Goal: Information Seeking & Learning: Learn about a topic

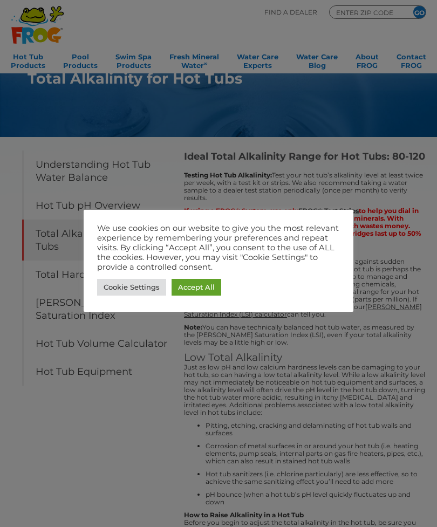
click at [191, 285] on link "Accept All" at bounding box center [197, 287] width 50 height 17
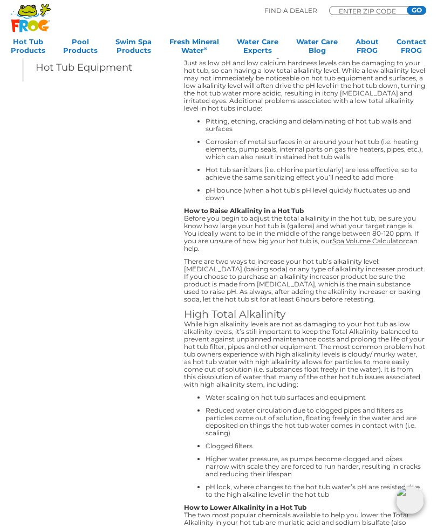
scroll to position [303, 0]
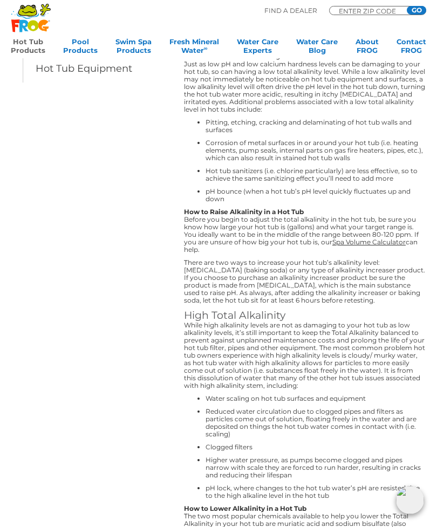
click at [31, 48] on link "Hot Tub Products" at bounding box center [28, 48] width 35 height 22
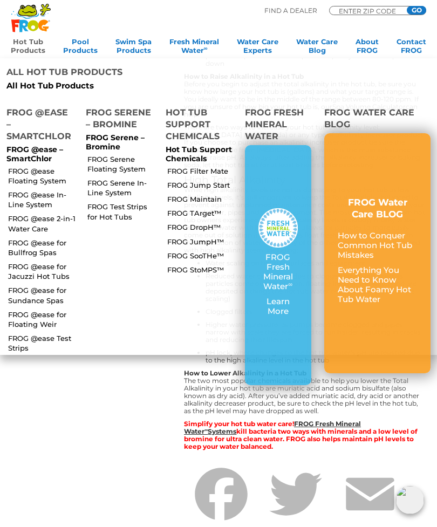
scroll to position [437, 0]
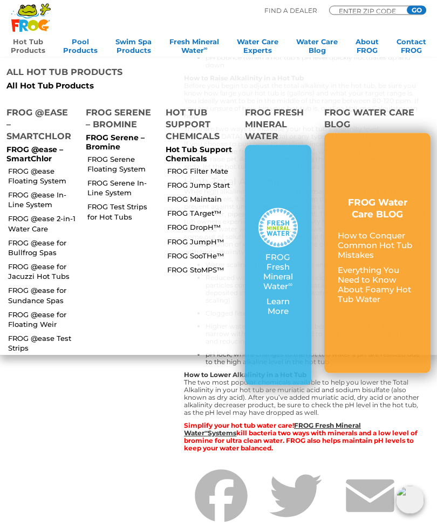
click at [15, 285] on link "FROG @ease for Sundance Spas" at bounding box center [42, 294] width 69 height 19
click at [39, 285] on link "FROG @ease for Sundance Spas" at bounding box center [42, 294] width 69 height 19
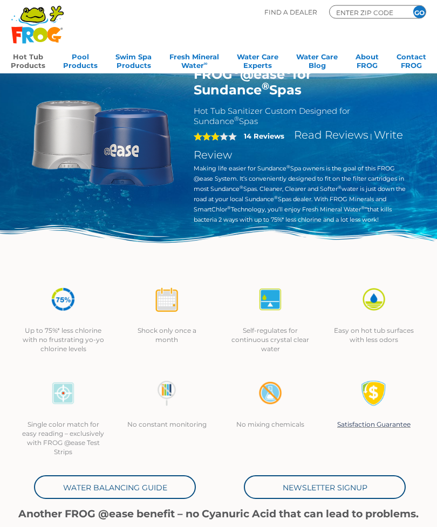
scroll to position [17, 0]
click at [30, 57] on link "Hot Tub Products" at bounding box center [28, 60] width 35 height 22
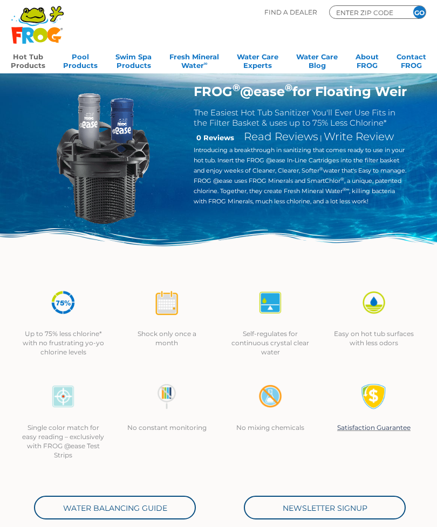
click at [31, 56] on link "Hot Tub Products" at bounding box center [28, 60] width 35 height 22
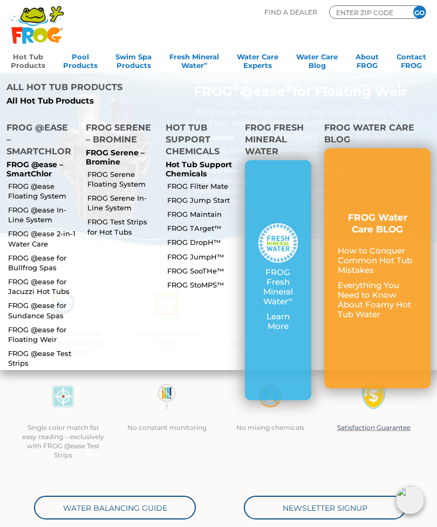
click at [26, 181] on link "FROG @ease Floating System" at bounding box center [42, 190] width 69 height 19
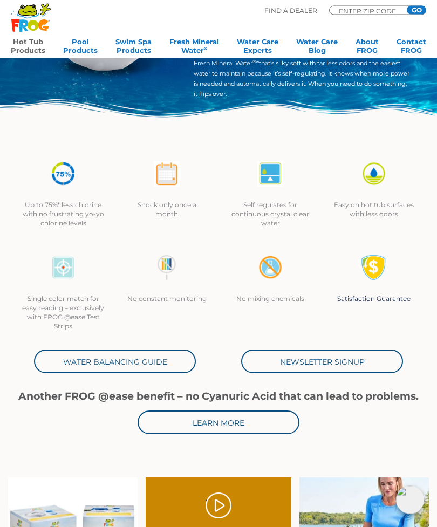
scroll to position [148, 0]
click at [97, 367] on link "Water Balancing Guide" at bounding box center [115, 362] width 162 height 24
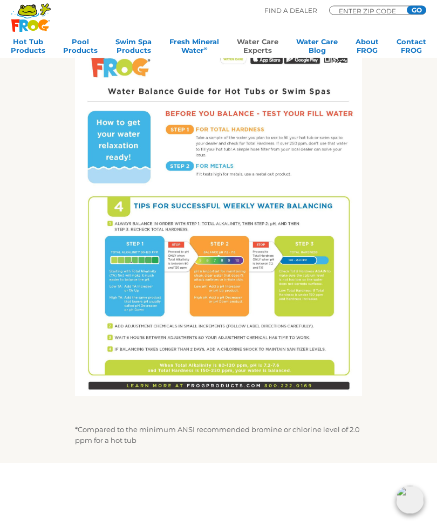
scroll to position [379, 0]
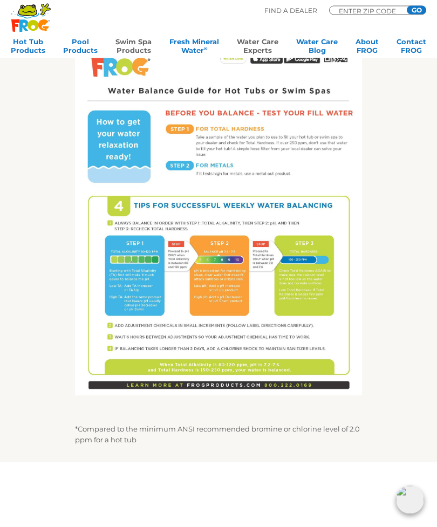
click at [126, 37] on link "Swim Spa Products" at bounding box center [133, 48] width 36 height 22
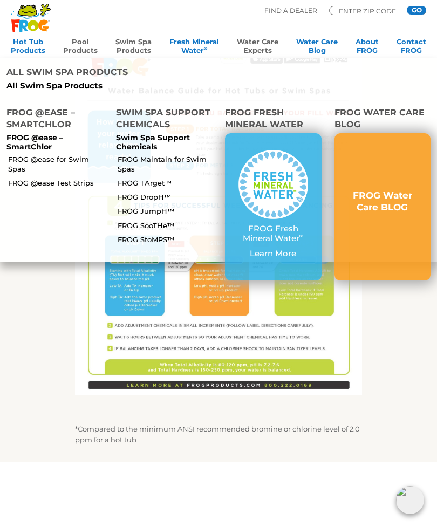
click at [80, 45] on link "Pool Products" at bounding box center [80, 48] width 35 height 22
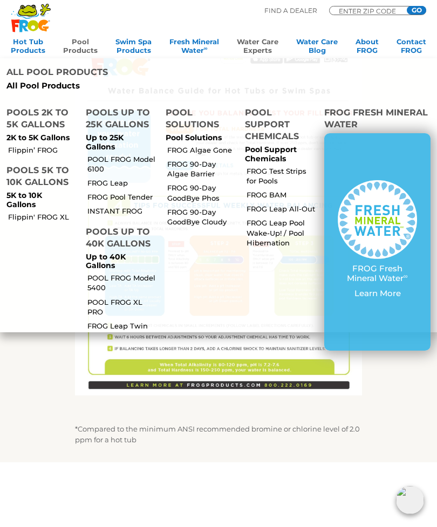
click at [272, 218] on link "FROG Leap Pool Wake-Up! / Pool Hibernation" at bounding box center [281, 233] width 69 height 30
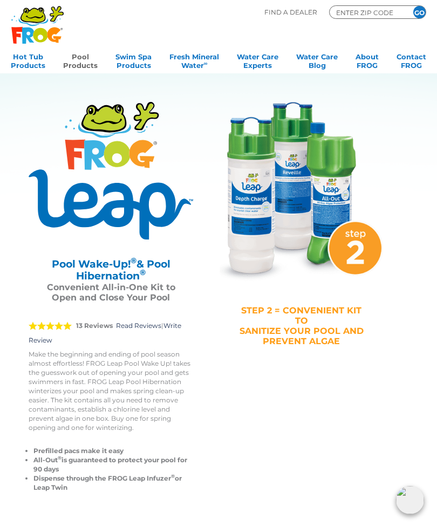
click at [77, 59] on link "Pool Products" at bounding box center [80, 60] width 35 height 22
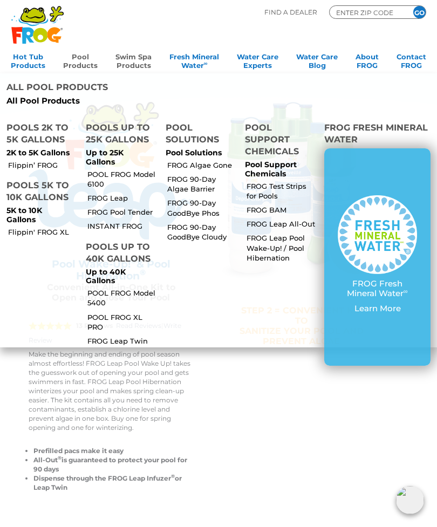
click at [142, 60] on link "Swim Spa Products" at bounding box center [133, 60] width 36 height 22
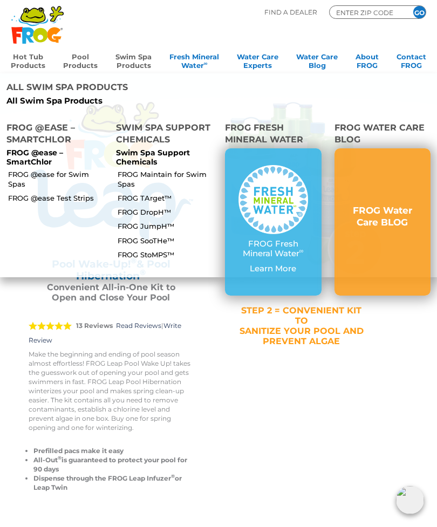
click at [31, 61] on link "Hot Tub Products" at bounding box center [28, 60] width 35 height 22
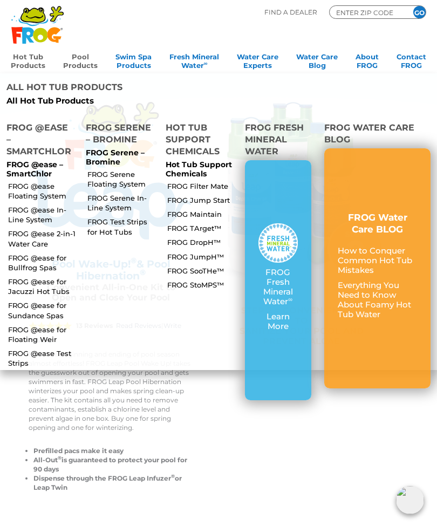
click at [196, 280] on link "FROG StoMPS™" at bounding box center [201, 285] width 69 height 10
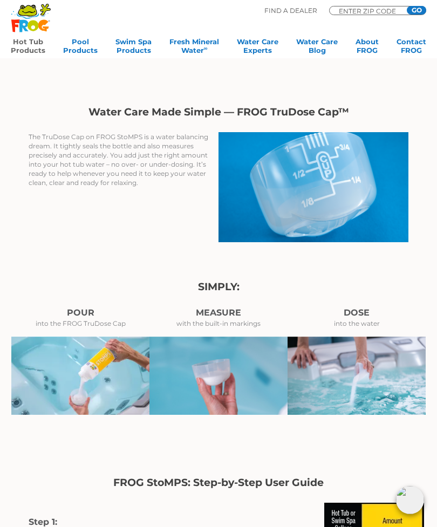
scroll to position [335, 0]
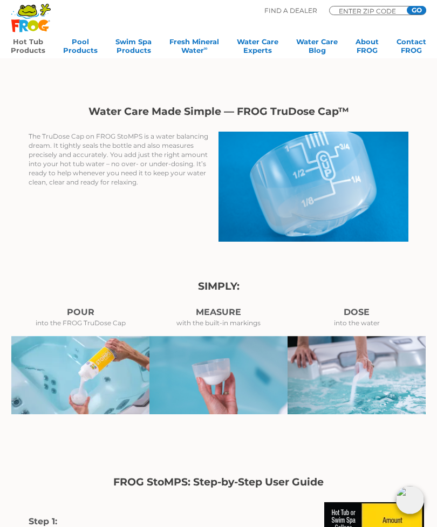
click at [27, 54] on link "Hot Tub Products" at bounding box center [28, 48] width 35 height 22
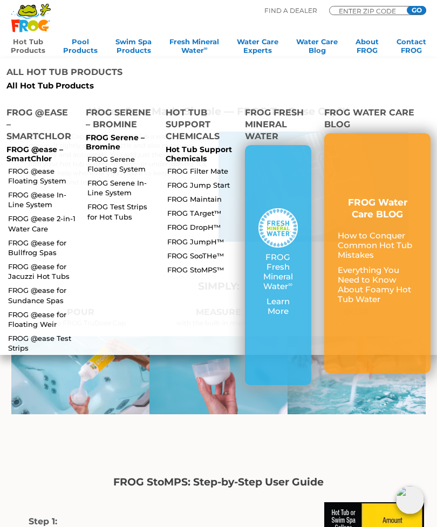
click at [191, 251] on link "FROG SooTHe™" at bounding box center [201, 256] width 69 height 10
click at [198, 265] on link "FROG StoMPS™" at bounding box center [201, 270] width 69 height 10
click at [190, 251] on link "FROG SooTHe™" at bounding box center [201, 256] width 69 height 10
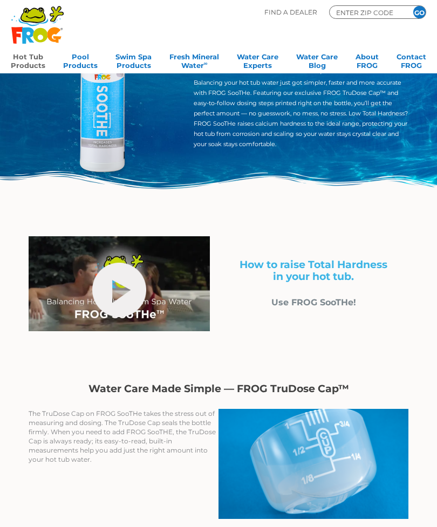
scroll to position [62, 0]
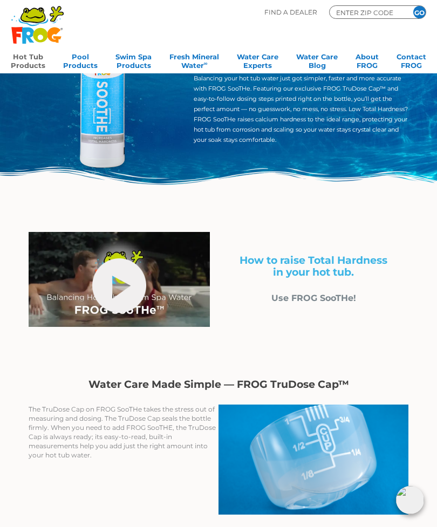
click at [21, 63] on link "Hot Tub Products" at bounding box center [28, 60] width 35 height 22
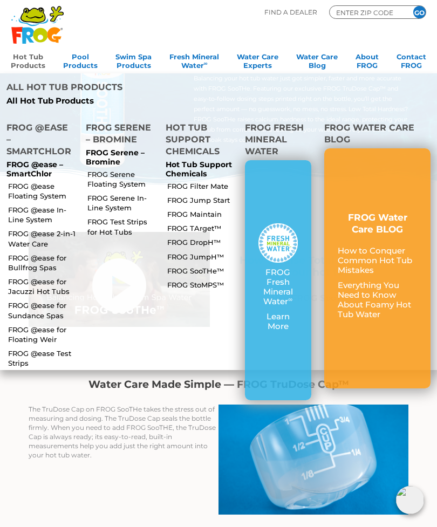
click at [198, 280] on link "FROG StoMPS™" at bounding box center [201, 285] width 69 height 10
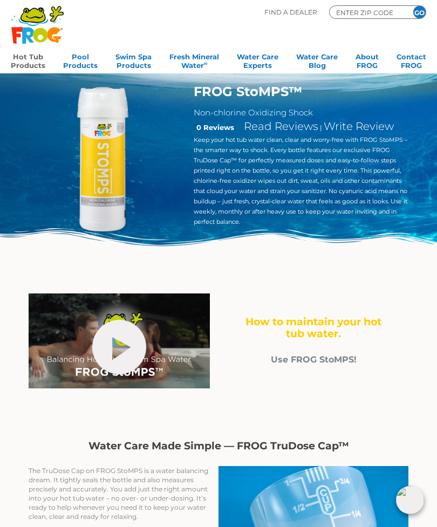
click at [34, 63] on link "Hot Tub Products" at bounding box center [28, 60] width 35 height 22
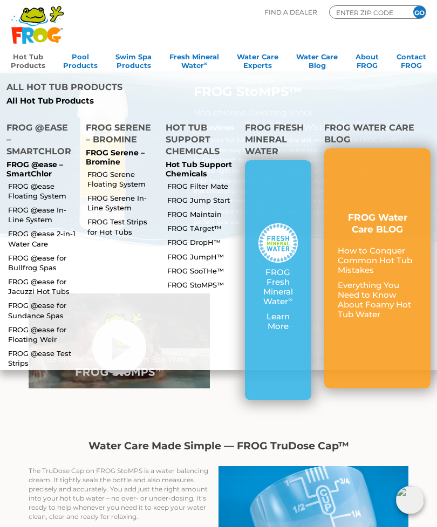
click at [194, 252] on link "FROG JumpH™" at bounding box center [201, 257] width 69 height 10
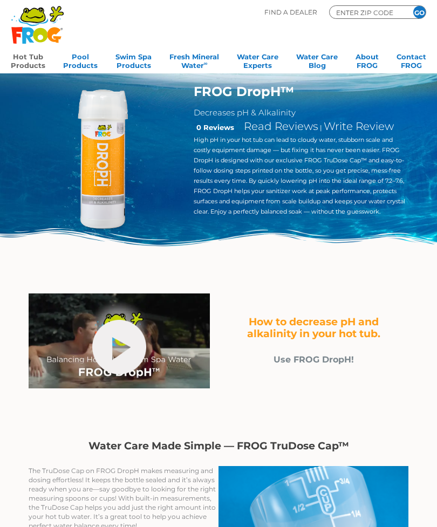
click at [32, 63] on link "Hot Tub Products" at bounding box center [28, 60] width 35 height 22
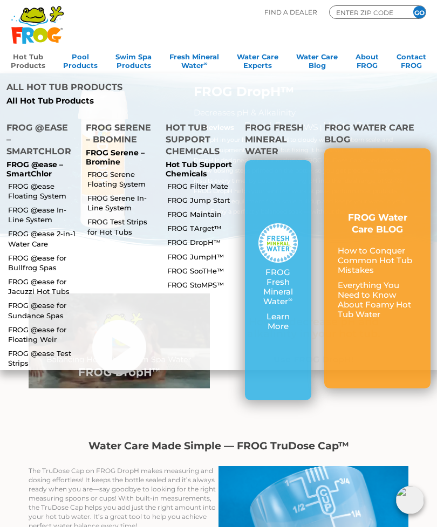
click at [186, 223] on link "FROG TArget™" at bounding box center [201, 228] width 69 height 10
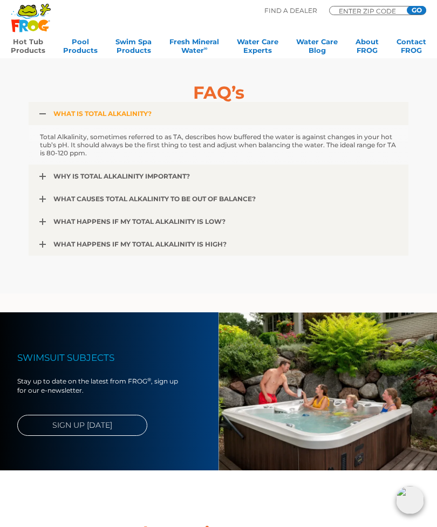
scroll to position [1779, 0]
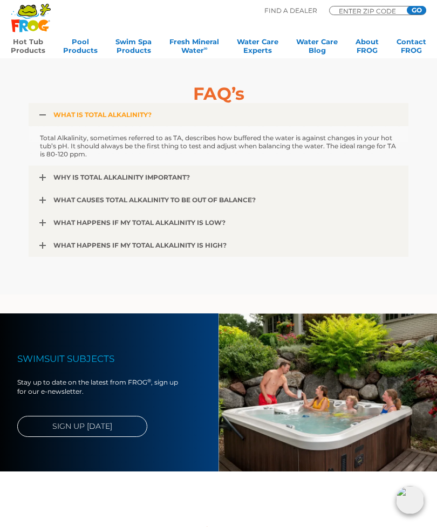
click at [53, 203] on span "WHAT CAUSES TOTAL ALKALINITY TO BE OUT OF BALANCE?" at bounding box center [154, 200] width 202 height 8
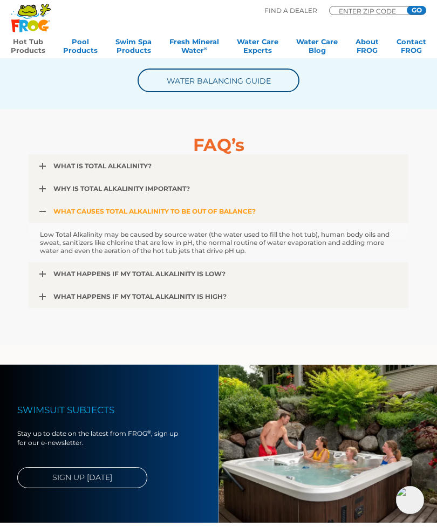
scroll to position [1727, 0]
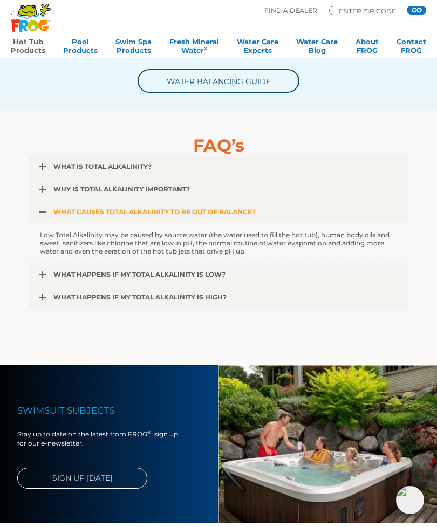
click at [50, 273] on link "WHAT HAPPENS IF MY TOTAL ALKALINITY IS LOW?" at bounding box center [219, 274] width 380 height 23
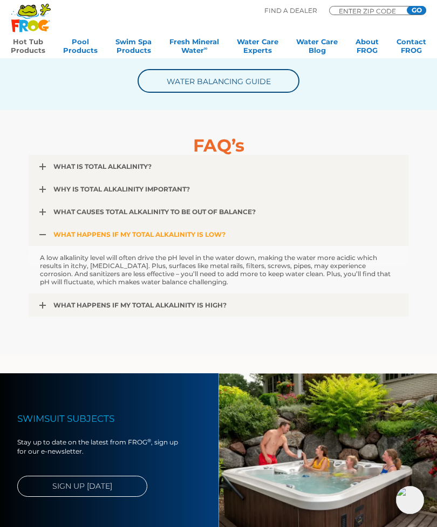
click at [431, 426] on img at bounding box center [328, 452] width 219 height 158
click at [50, 211] on link "WHAT CAUSES TOTAL ALKALINITY TO BE OUT OF BALANCE?" at bounding box center [219, 211] width 380 height 23
